Goal: Task Accomplishment & Management: Manage account settings

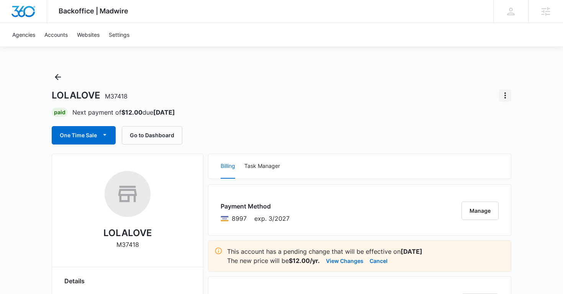
click at [504, 96] on icon "Actions" at bounding box center [504, 95] width 9 height 9
click at [350, 135] on div "One Time Sale Go to Dashboard" at bounding box center [282, 135] width 460 height 18
click at [377, 261] on button "Cancel" at bounding box center [379, 260] width 18 height 9
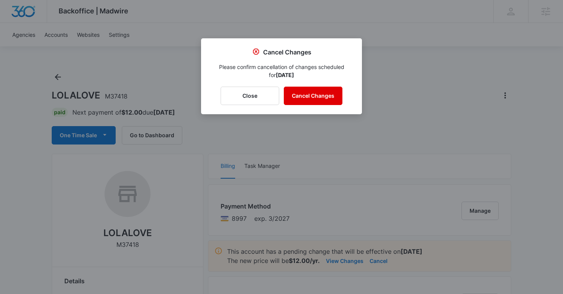
click at [325, 96] on button "Cancel Changes" at bounding box center [313, 96] width 59 height 18
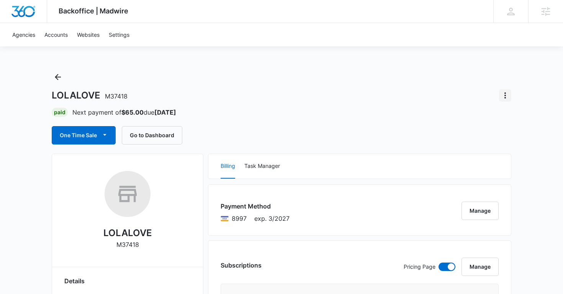
click at [505, 94] on icon "Actions" at bounding box center [504, 95] width 9 height 9
click at [473, 138] on div "Close Account" at bounding box center [474, 139] width 38 height 5
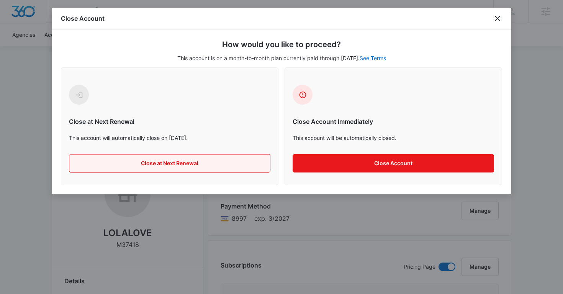
click at [214, 166] on button "Close at Next Renewal" at bounding box center [169, 163] width 201 height 18
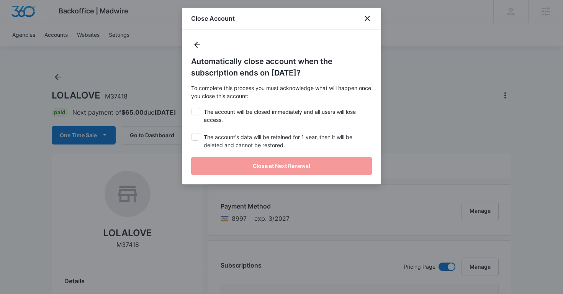
click at [194, 111] on icon at bounding box center [195, 111] width 7 height 7
click at [191, 108] on input "The account will be closed immediately and all users will lose access." at bounding box center [191, 108] width 0 height 0
checkbox input "true"
click at [195, 135] on icon at bounding box center [195, 136] width 7 height 7
click at [191, 133] on input "The account's data will be retained for 1 year, then it will be deleted and can…" at bounding box center [191, 133] width 0 height 0
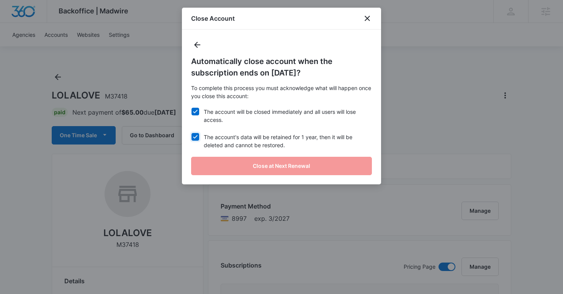
checkbox input "true"
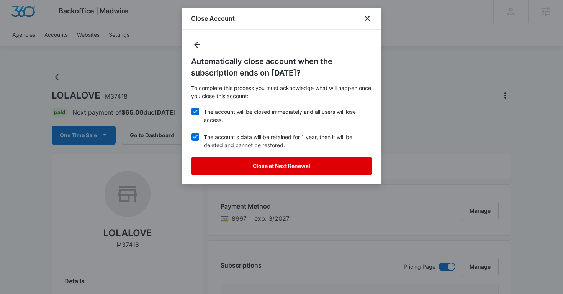
click at [235, 166] on button "Close at Next Renewal" at bounding box center [281, 166] width 181 height 18
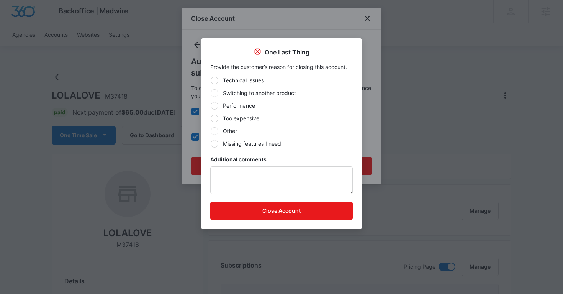
click at [218, 131] on label "Other" at bounding box center [281, 131] width 142 height 8
click at [211, 131] on input "Other" at bounding box center [210, 131] width 0 height 0
radio input "true"
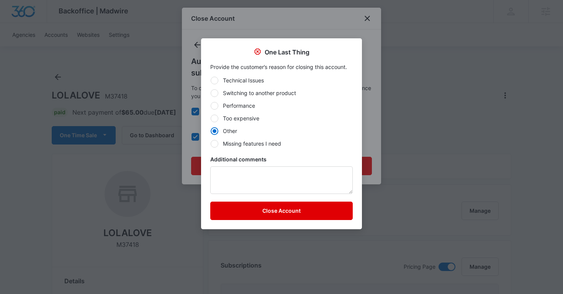
click at [231, 209] on button "Close Account" at bounding box center [281, 210] width 142 height 18
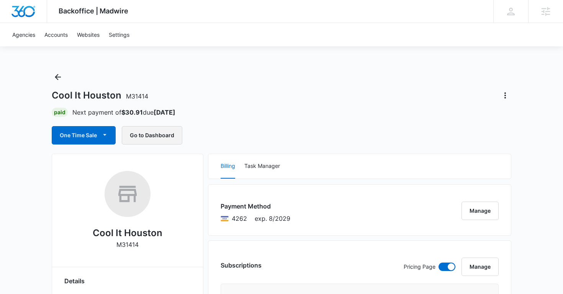
click at [152, 129] on button "Go to Dashboard" at bounding box center [152, 135] width 61 height 18
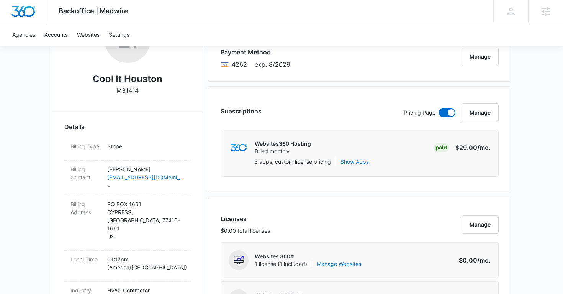
scroll to position [212, 0]
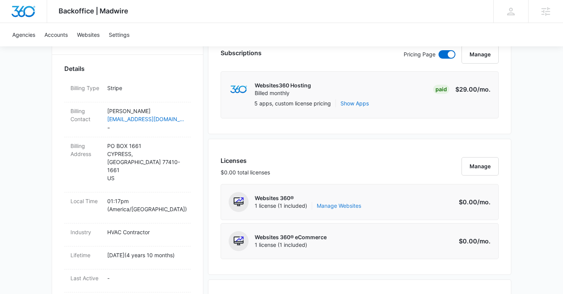
click at [327, 205] on link "Manage Websites" at bounding box center [339, 206] width 44 height 8
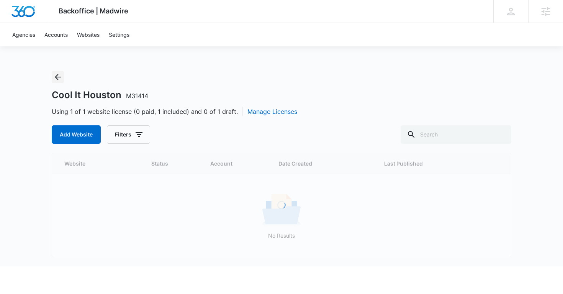
click at [61, 77] on icon "Back" at bounding box center [57, 76] width 9 height 9
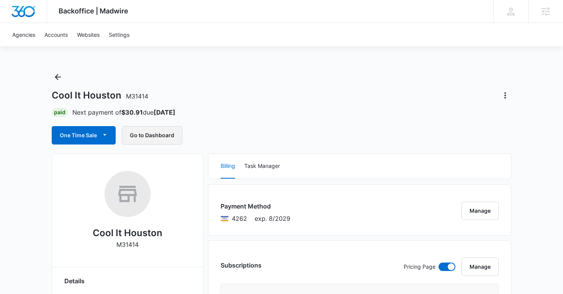
click at [142, 135] on button "Go to Dashboard" at bounding box center [152, 135] width 61 height 18
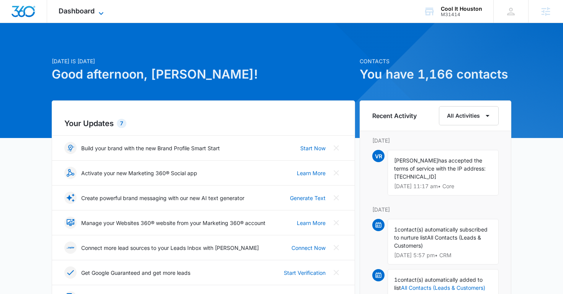
click at [104, 13] on icon at bounding box center [100, 13] width 9 height 9
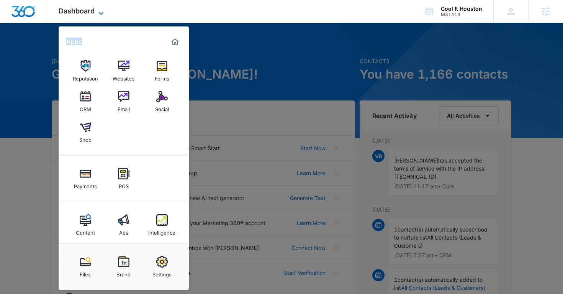
click at [104, 13] on icon at bounding box center [100, 13] width 9 height 9
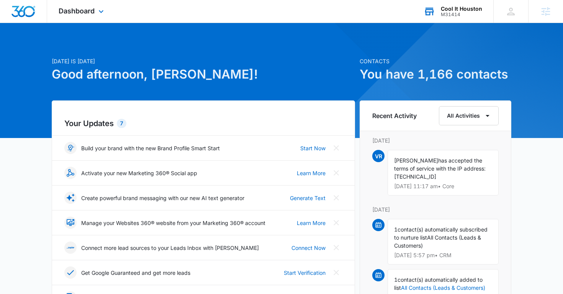
click at [453, 10] on div "Cool It Houston" at bounding box center [461, 9] width 41 height 6
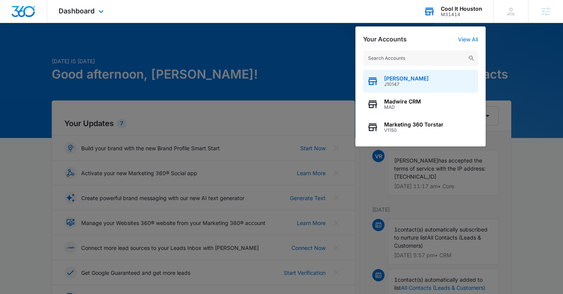
click at [402, 82] on span "J10147" at bounding box center [406, 84] width 44 height 5
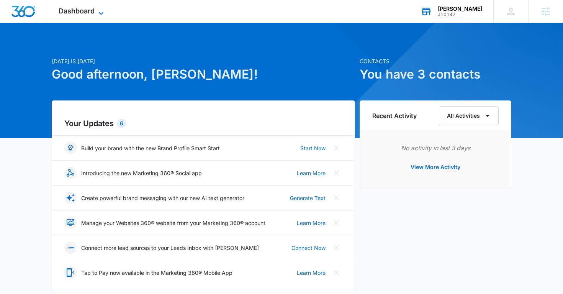
click at [93, 11] on span "Dashboard" at bounding box center [77, 11] width 36 height 8
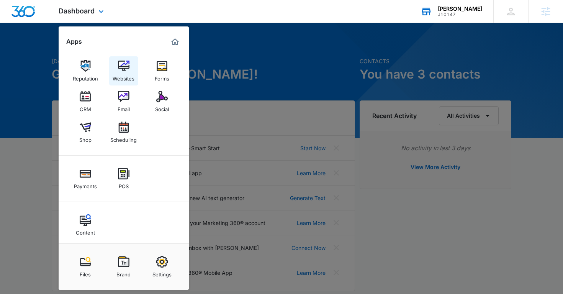
click at [127, 70] on img at bounding box center [123, 65] width 11 height 11
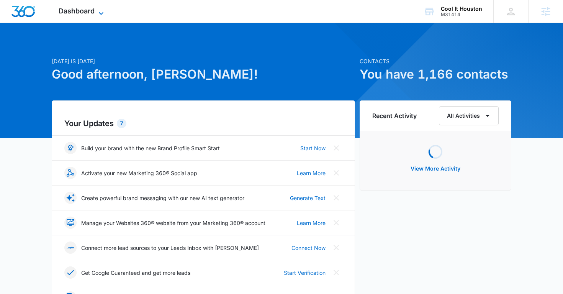
click at [99, 10] on icon at bounding box center [100, 13] width 9 height 9
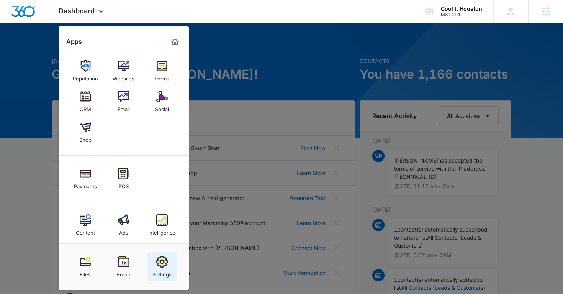
click at [162, 264] on img at bounding box center [161, 261] width 11 height 11
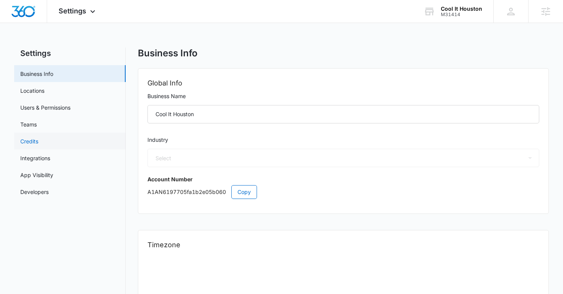
select select "3"
select select "US"
select select "America/[GEOGRAPHIC_DATA]"
click at [59, 106] on link "Users & Permissions" at bounding box center [45, 107] width 50 height 8
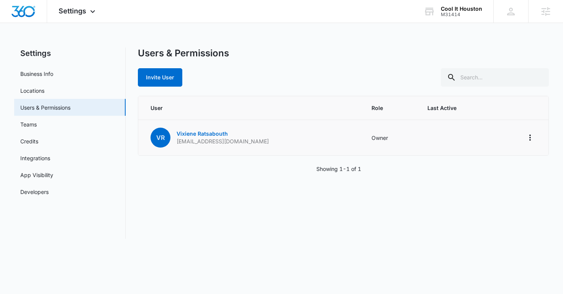
click at [213, 140] on p "[EMAIL_ADDRESS][DOMAIN_NAME]" at bounding box center [223, 141] width 92 height 8
copy p "[EMAIL_ADDRESS][DOMAIN_NAME]"
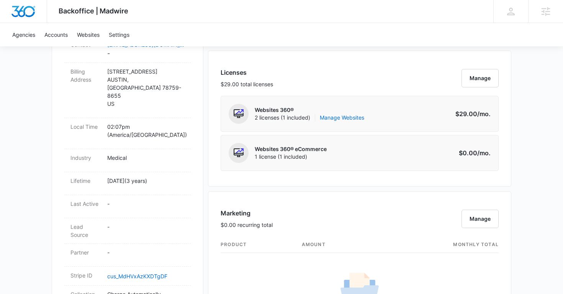
scroll to position [298, 0]
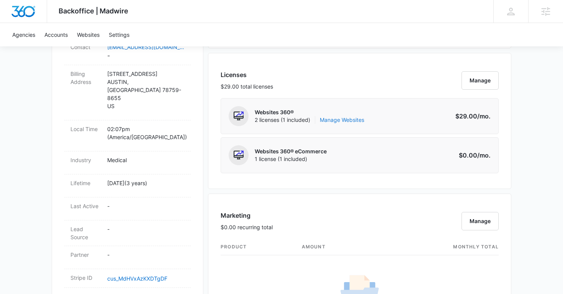
click at [344, 119] on link "Manage Websites" at bounding box center [342, 120] width 44 height 8
